Goal: Task Accomplishment & Management: Manage account settings

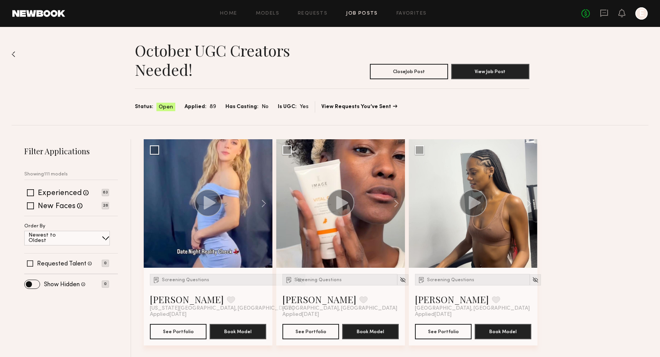
scroll to position [3166, 0]
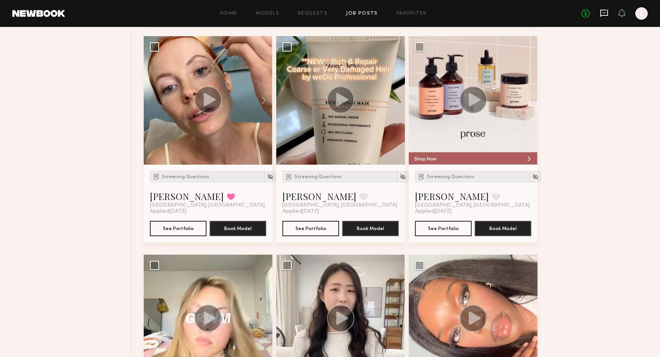
click at [602, 13] on icon at bounding box center [604, 13] width 8 height 8
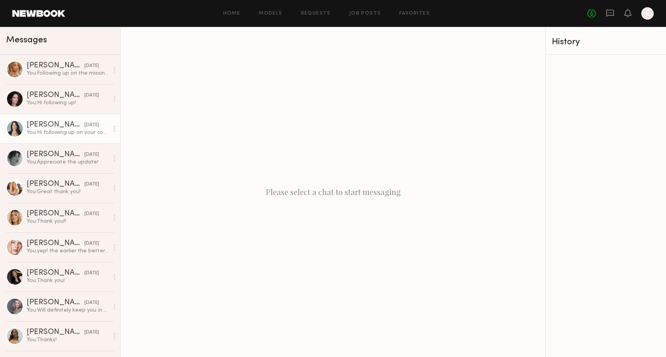
click at [72, 130] on div "You: Hi following up on your content!" at bounding box center [68, 132] width 82 height 7
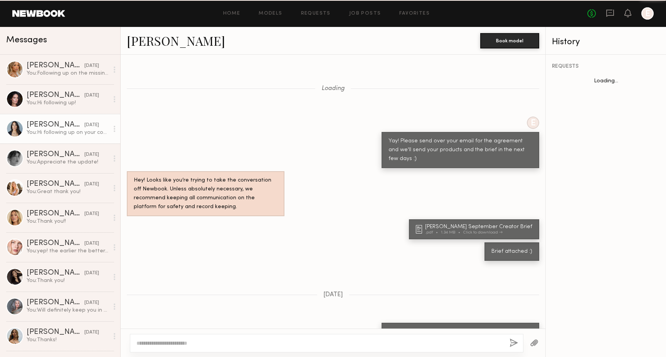
scroll to position [468, 0]
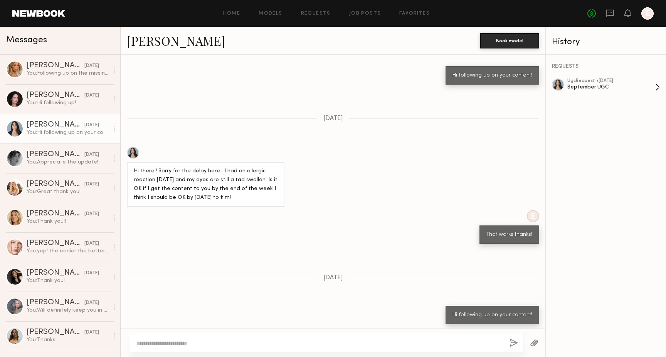
click at [590, 89] on div "September UGC" at bounding box center [611, 87] width 88 height 7
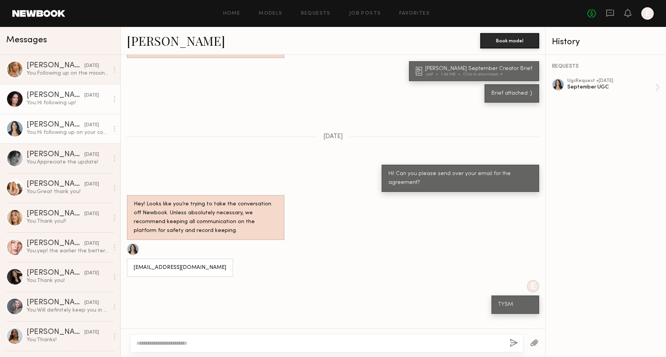
scroll to position [768, 0]
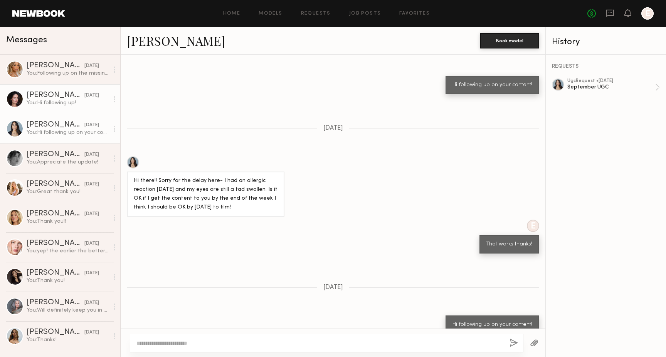
click at [35, 108] on link "[PERSON_NAME] [DATE] You: Hi following up!" at bounding box center [60, 99] width 120 height 30
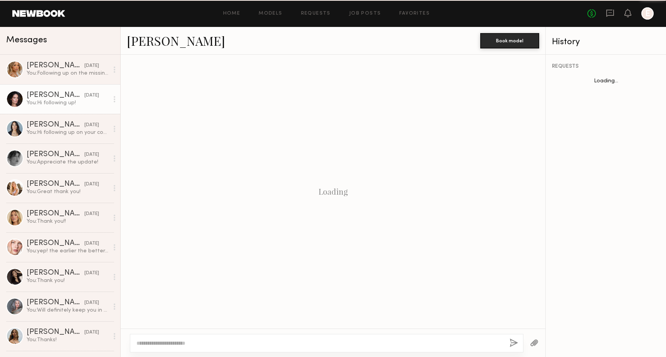
scroll to position [608, 0]
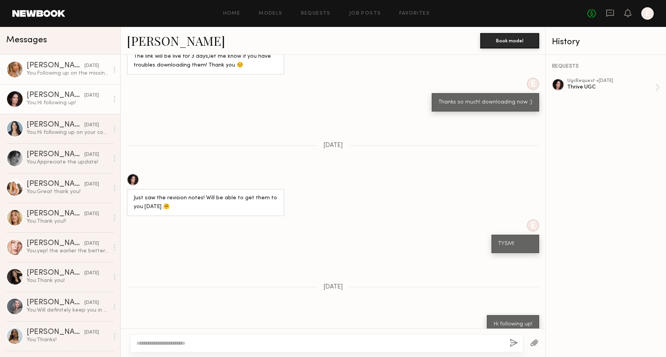
click at [43, 84] on link "[PERSON_NAME] [DATE] You: Following up on the missing content, thank you!" at bounding box center [60, 70] width 120 height 30
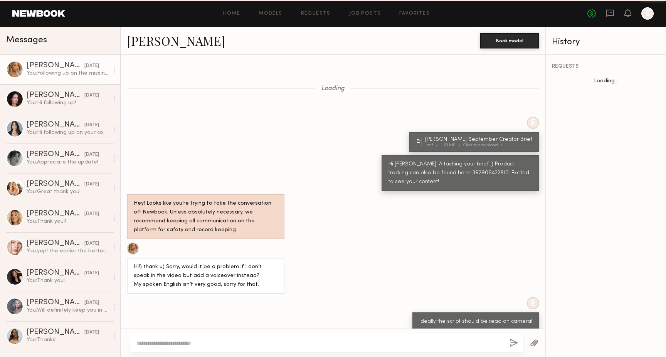
scroll to position [598, 0]
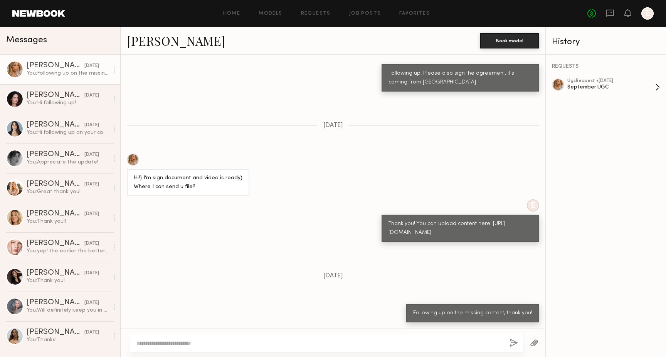
click at [576, 86] on div "September UGC" at bounding box center [611, 87] width 88 height 7
click at [63, 192] on div "You: Great thank you!" at bounding box center [68, 191] width 82 height 7
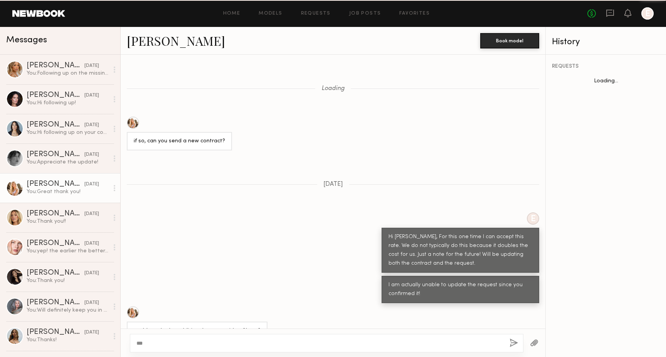
scroll to position [436, 0]
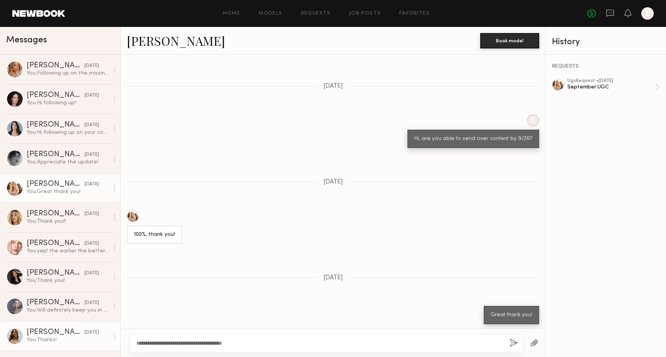
drag, startPoint x: 267, startPoint y: 343, endPoint x: 91, endPoint y: 329, distance: 176.2
click at [91, 329] on div "Messages Veronika V. yesterday You: Following up on the missing content, thank …" at bounding box center [333, 192] width 666 height 331
type textarea "**********"
click at [515, 340] on button "button" at bounding box center [513, 344] width 8 height 10
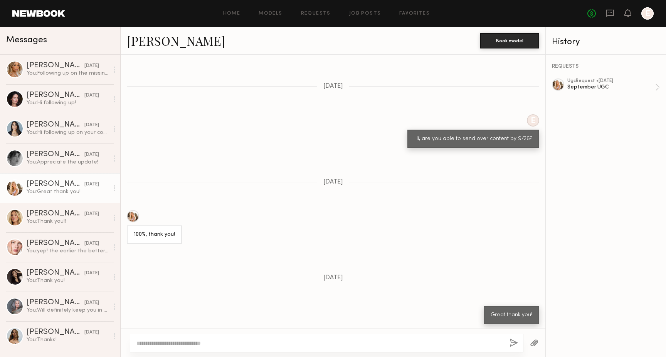
scroll to position [591, 0]
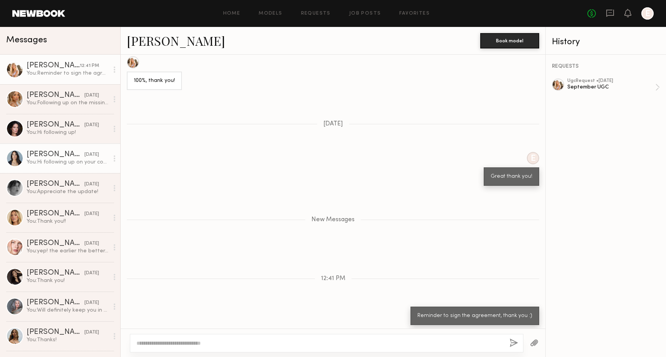
click at [52, 159] on div "You: Hi following up on your content!" at bounding box center [68, 162] width 82 height 7
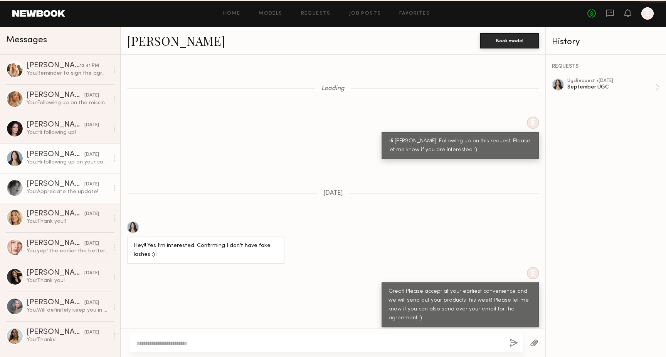
scroll to position [768, 0]
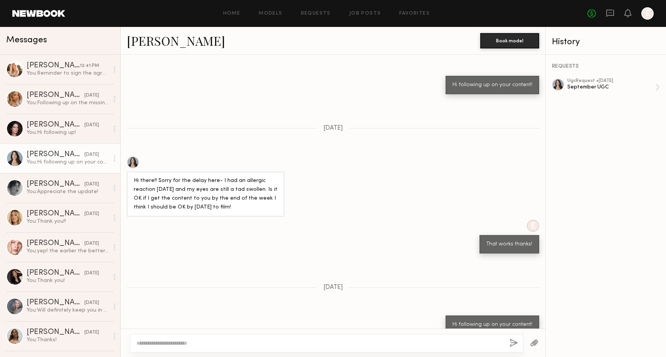
click at [252, 336] on div at bounding box center [326, 343] width 393 height 18
click at [253, 344] on textarea at bounding box center [319, 344] width 367 height 8
paste textarea "**********"
click at [168, 345] on textarea "**********" at bounding box center [319, 344] width 367 height 8
type textarea "**********"
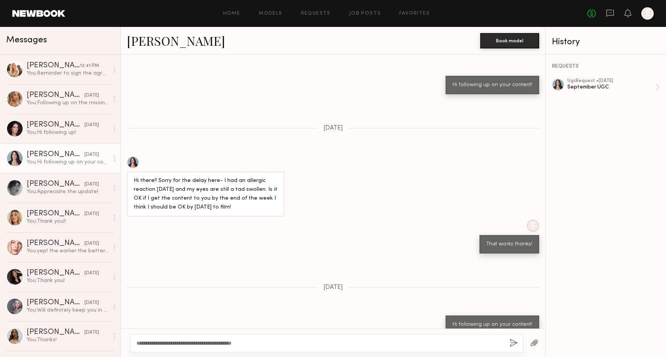
click at [509, 343] on button "button" at bounding box center [513, 344] width 8 height 10
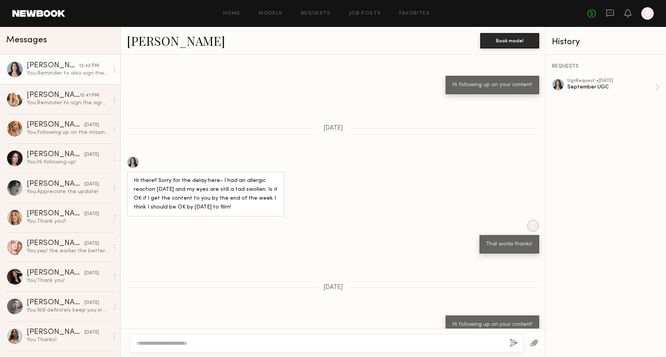
scroll to position [907, 0]
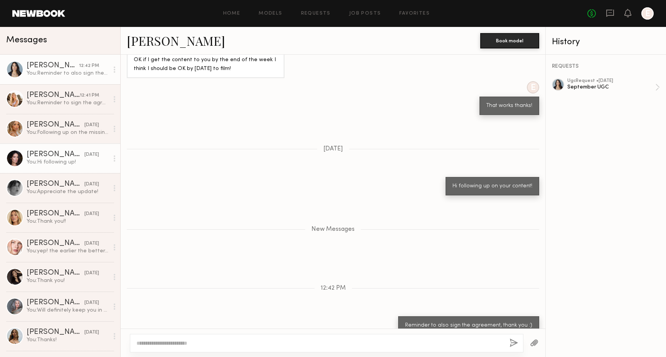
click at [84, 151] on div "yesterday" at bounding box center [91, 154] width 15 height 7
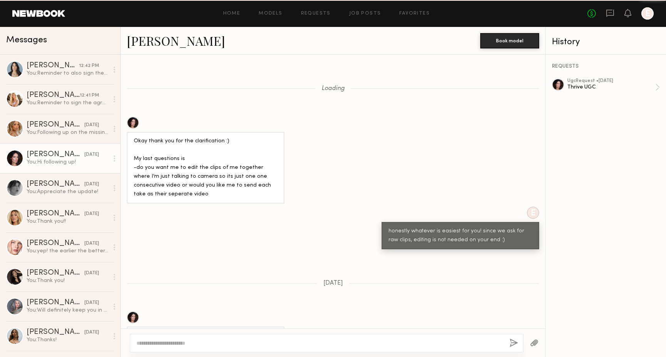
scroll to position [608, 0]
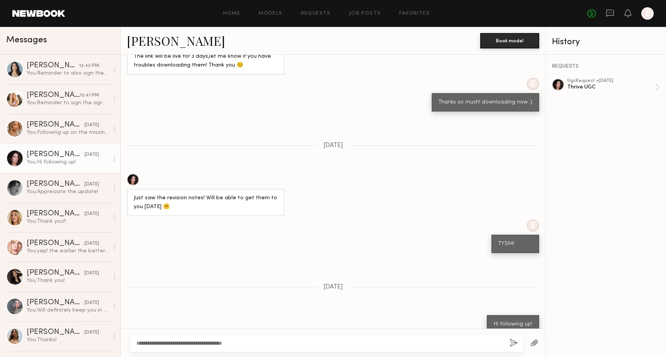
click at [168, 343] on textarea "**********" at bounding box center [319, 344] width 367 height 8
type textarea "**********"
click at [514, 339] on button "button" at bounding box center [513, 344] width 8 height 10
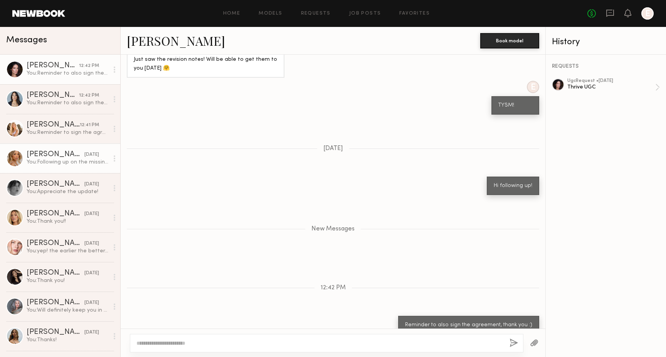
click at [65, 149] on link "Veronika V. yesterday You: Following up on the missing content, thank you!" at bounding box center [60, 159] width 120 height 30
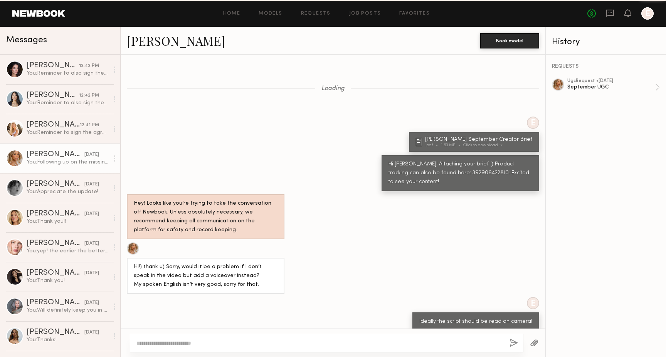
scroll to position [598, 0]
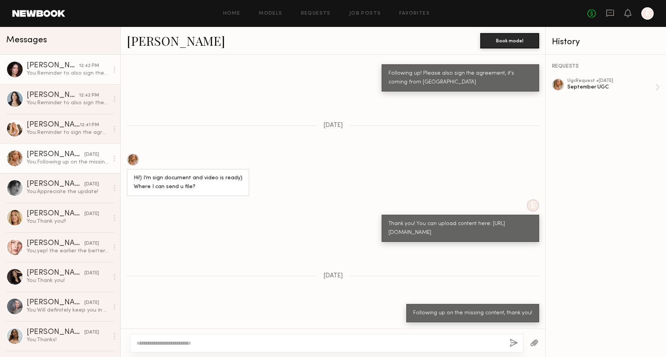
click at [78, 81] on link "Caina F. 12:42 PM You: Reminder to also sign the agreement, thank you :)" at bounding box center [60, 70] width 120 height 30
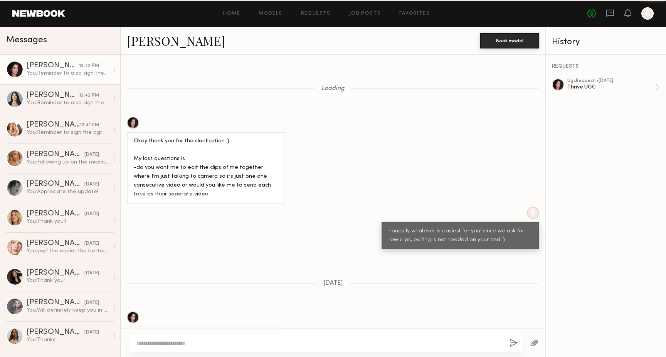
scroll to position [688, 0]
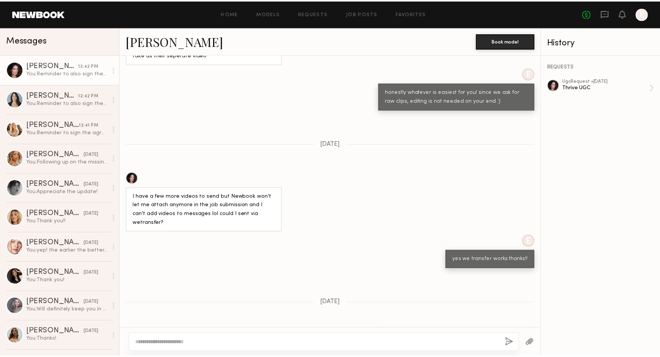
scroll to position [1146, 0]
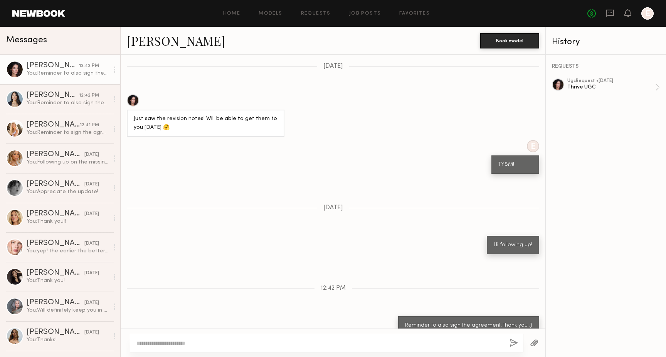
click at [645, 13] on div at bounding box center [647, 13] width 12 height 12
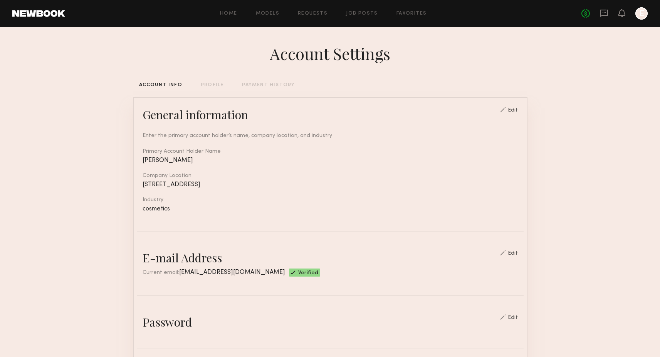
click at [256, 87] on div "PAYMENT HISTORY" at bounding box center [268, 85] width 53 height 5
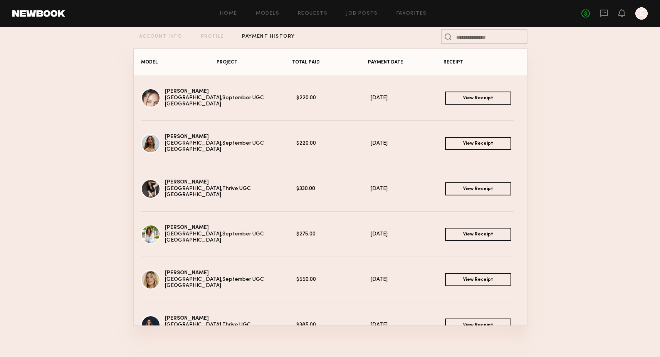
click at [461, 144] on link "View Receipt" at bounding box center [478, 143] width 66 height 13
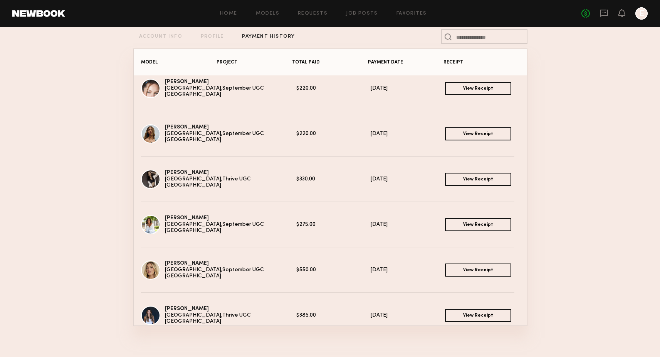
scroll to position [17, 0]
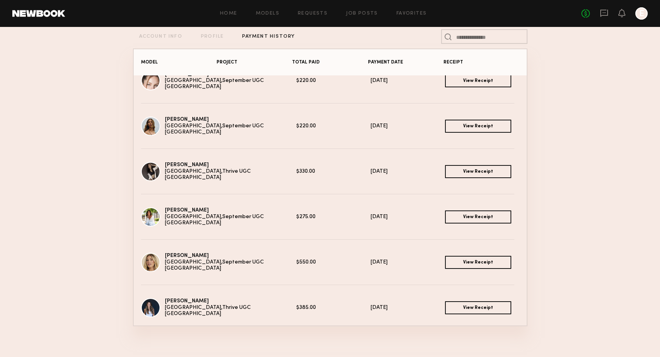
click at [384, 214] on div "09/08/2025" at bounding box center [408, 217] width 74 height 7
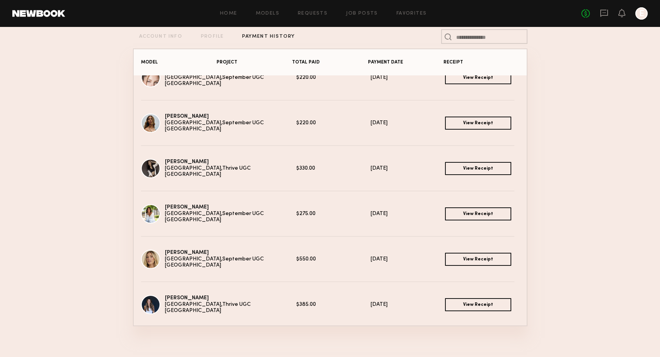
click at [454, 213] on link "View Receipt" at bounding box center [478, 214] width 66 height 13
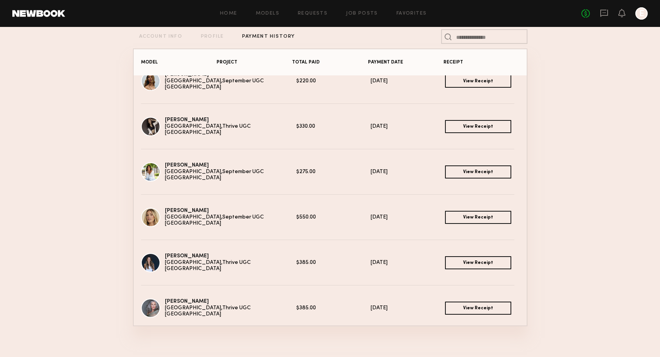
scroll to position [65, 0]
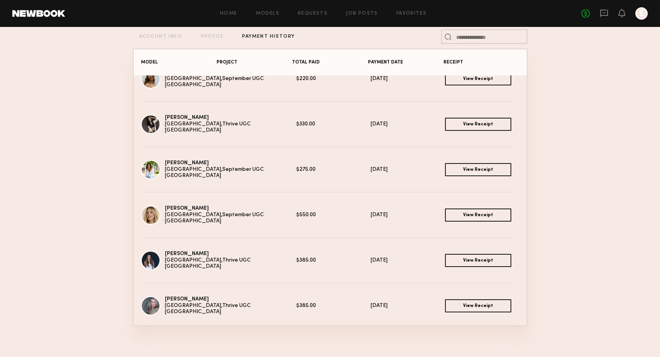
click at [451, 263] on link "View Receipt" at bounding box center [478, 260] width 66 height 13
click at [477, 122] on link "View Receipt" at bounding box center [478, 124] width 66 height 13
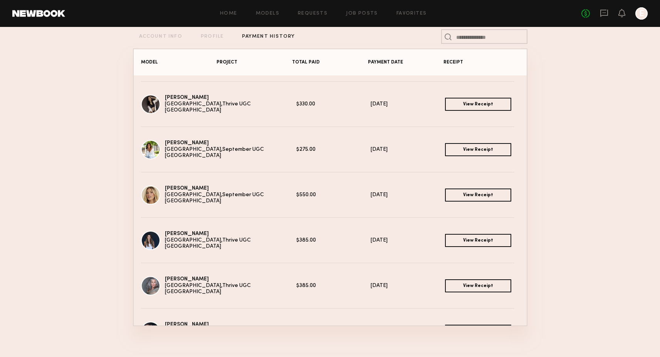
scroll to position [87, 0]
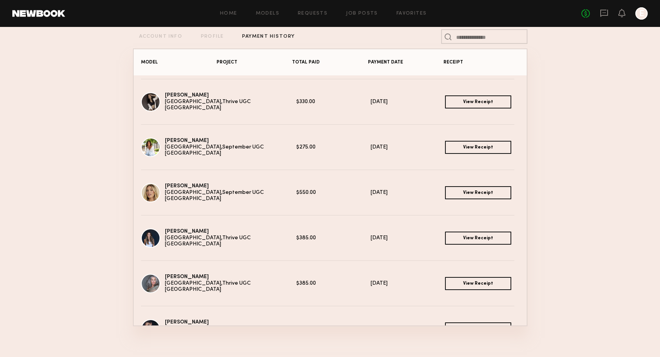
click at [463, 279] on link "View Receipt" at bounding box center [478, 283] width 66 height 13
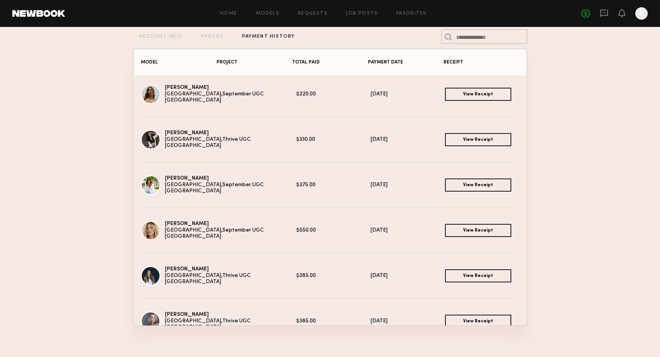
scroll to position [42, 0]
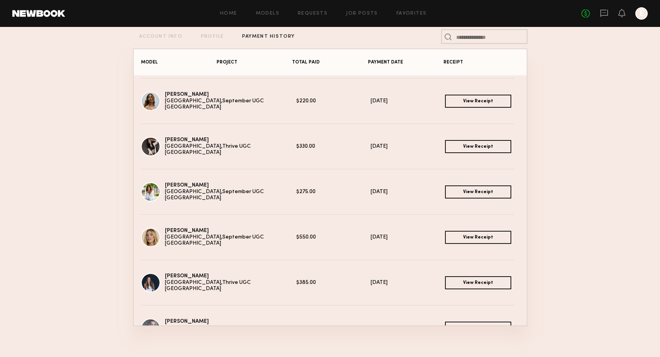
click at [460, 236] on link "View Receipt" at bounding box center [478, 237] width 66 height 13
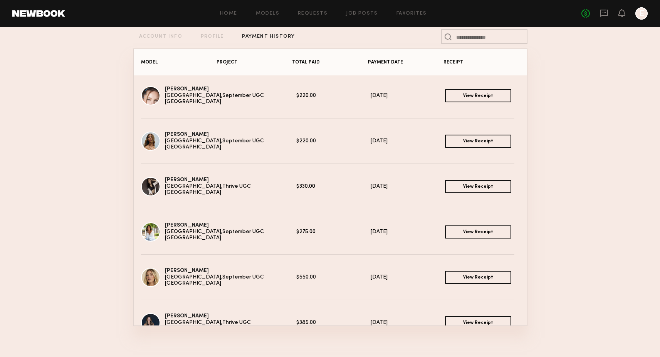
scroll to position [0, 0]
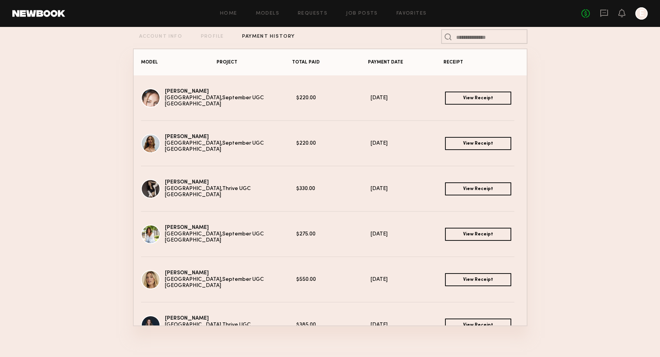
click at [453, 106] on div "Anastasiia M. Laguna Beach, CA September UGC $220.00 09/19/2025 View Receipt Vi…" at bounding box center [330, 98] width 378 height 19
click at [465, 99] on link "View Receipt" at bounding box center [478, 98] width 66 height 13
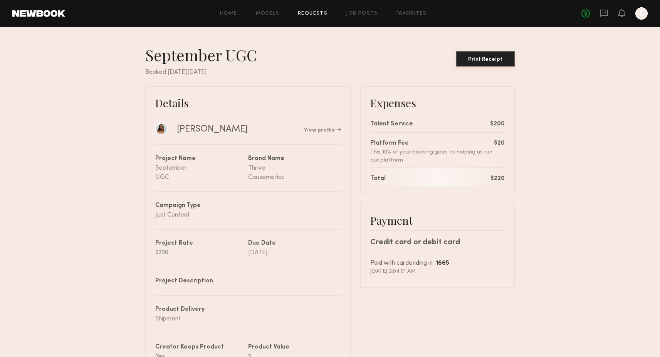
click at [503, 56] on button "Print Receipt" at bounding box center [485, 58] width 59 height 15
click at [506, 57] on div "Print Receipt" at bounding box center [485, 59] width 53 height 5
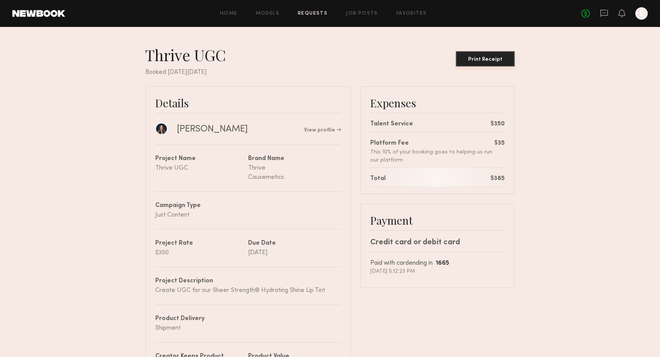
click at [483, 57] on div "Print Receipt" at bounding box center [485, 59] width 53 height 5
click at [479, 65] on button "Print Receipt" at bounding box center [485, 58] width 59 height 15
click at [489, 56] on button "Print Receipt" at bounding box center [485, 58] width 59 height 15
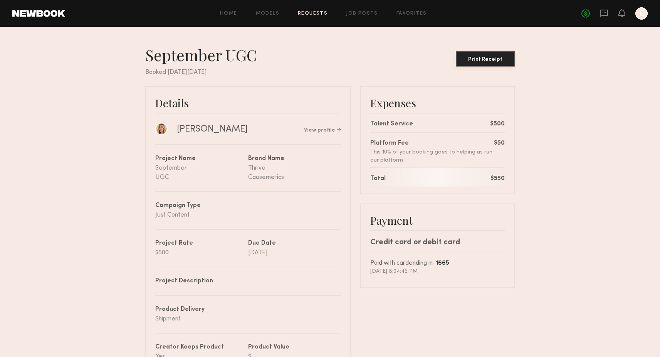
click at [502, 59] on div "Print Receipt" at bounding box center [485, 59] width 53 height 5
click at [497, 60] on div "Print Receipt" at bounding box center [485, 59] width 53 height 5
